Goal: Task Accomplishment & Management: Manage account settings

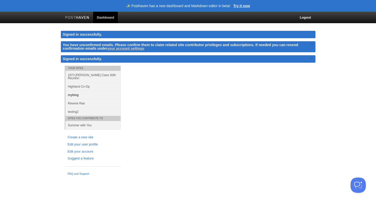
click at [77, 91] on link "myblog" at bounding box center [92, 95] width 55 height 8
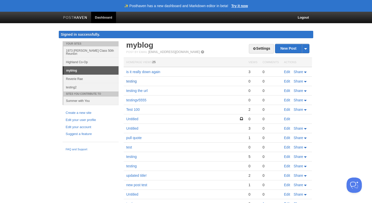
click at [130, 82] on link "testing" at bounding box center [131, 81] width 10 height 4
click at [289, 72] on link "Edit" at bounding box center [287, 72] width 6 height 4
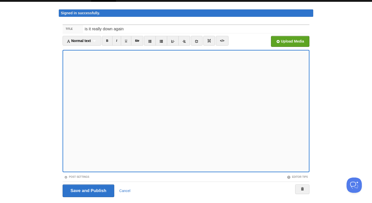
scroll to position [34, 0]
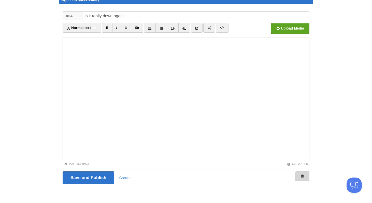
click at [301, 175] on span at bounding box center [302, 176] width 4 height 4
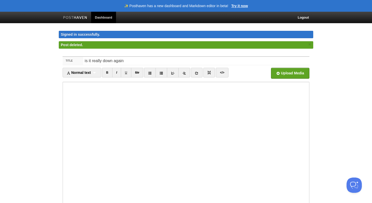
click at [97, 17] on link "Dashboard" at bounding box center [103, 17] width 25 height 11
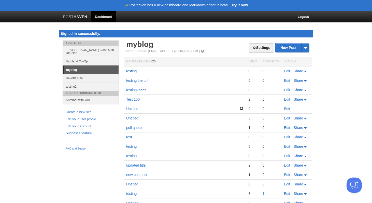
scroll to position [1, 0]
